Goal: Task Accomplishment & Management: Manage account settings

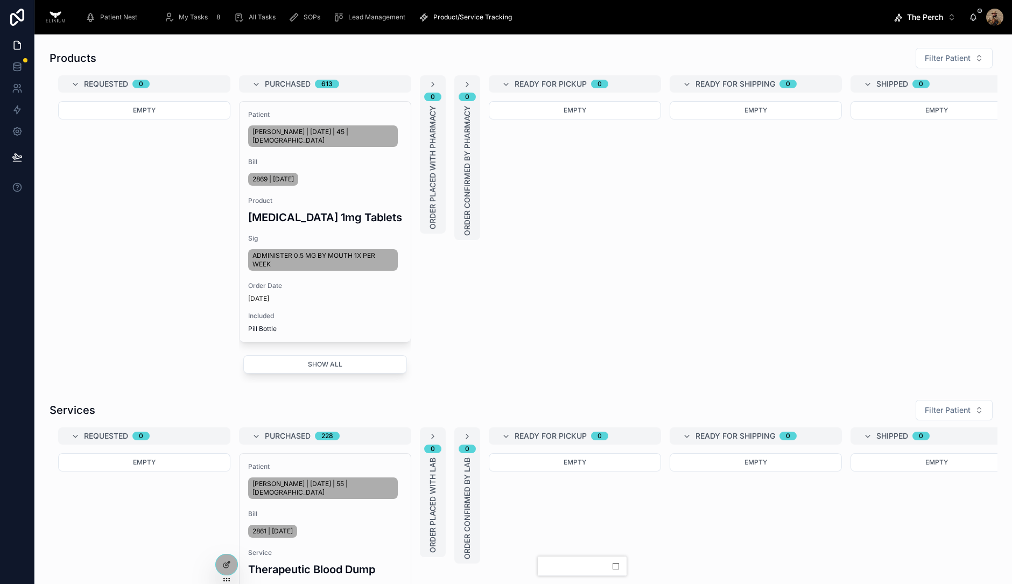
click at [182, 15] on span "My Tasks" at bounding box center [193, 17] width 29 height 9
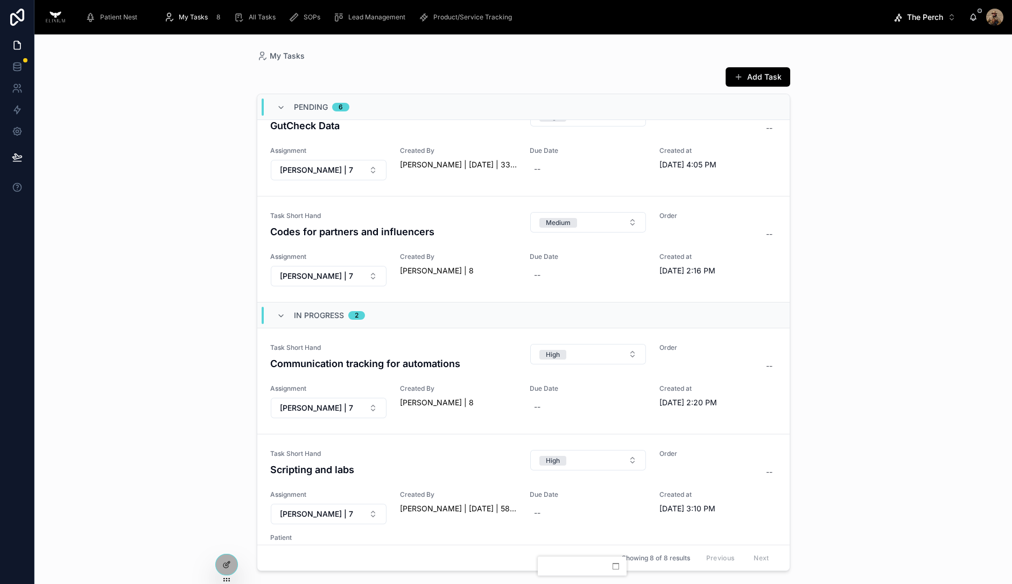
scroll to position [479, 0]
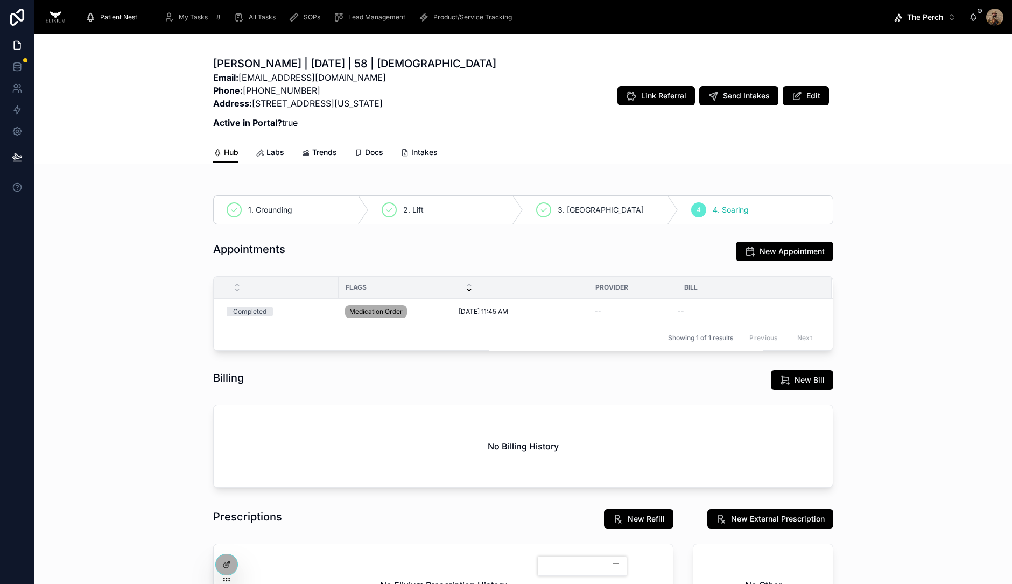
drag, startPoint x: 0, startPoint y: 0, endPoint x: 175, endPoint y: 17, distance: 175.7
click at [175, 17] on div "My Tasks 8" at bounding box center [194, 17] width 61 height 17
